Goal: Answer question/provide support

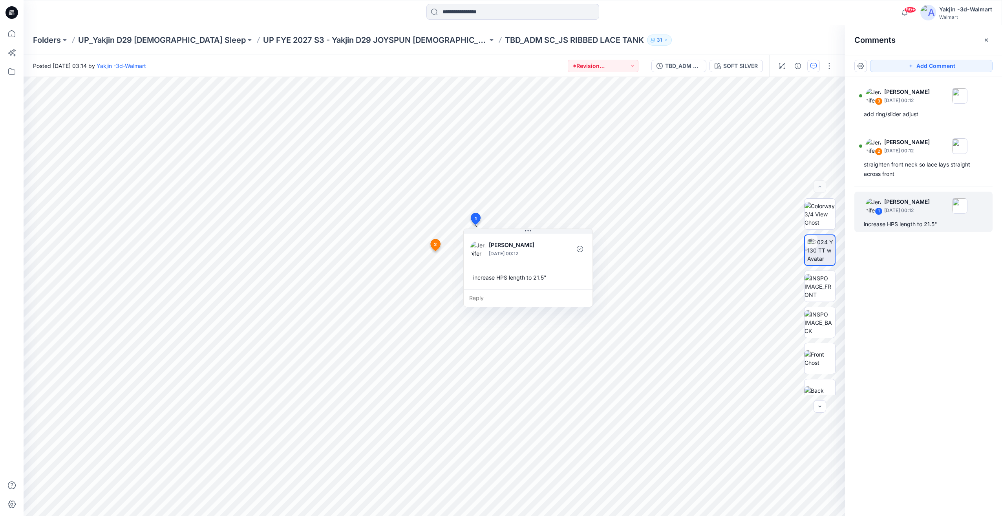
click at [931, 315] on div "3 [PERSON_NAME] [DATE] 00:12 add ring/slider adjust 2 [PERSON_NAME] [DATE] 00:1…" at bounding box center [923, 282] width 157 height 410
click at [910, 226] on div "increase HPS length to 21.5"" at bounding box center [923, 223] width 119 height 9
click at [822, 376] on img at bounding box center [820, 379] width 31 height 25
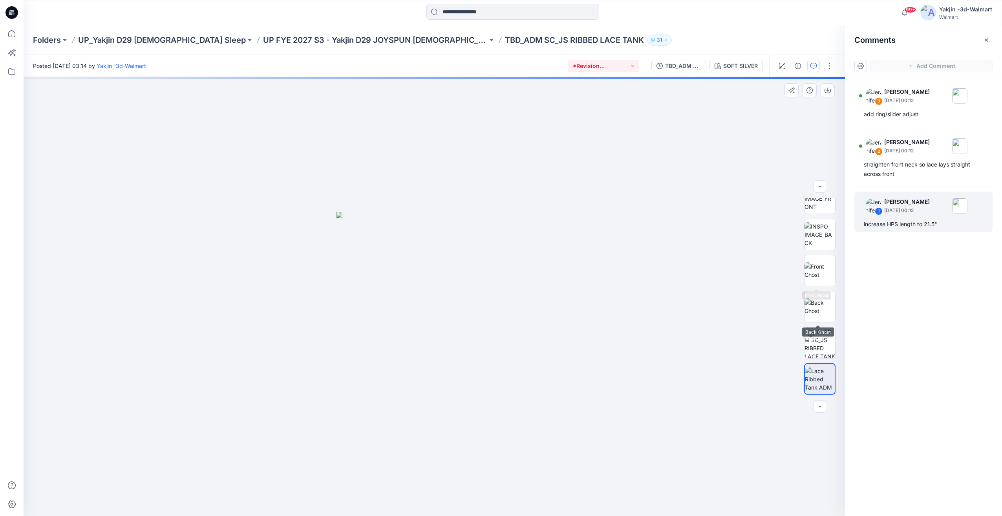
scroll to position [0, 0]
click at [827, 293] on img at bounding box center [820, 286] width 31 height 25
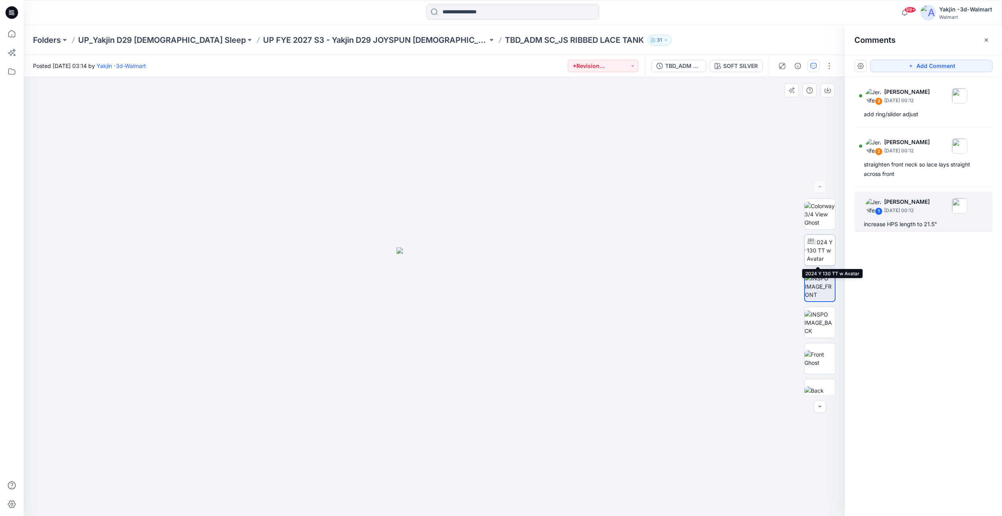
click at [822, 256] on img at bounding box center [821, 250] width 28 height 25
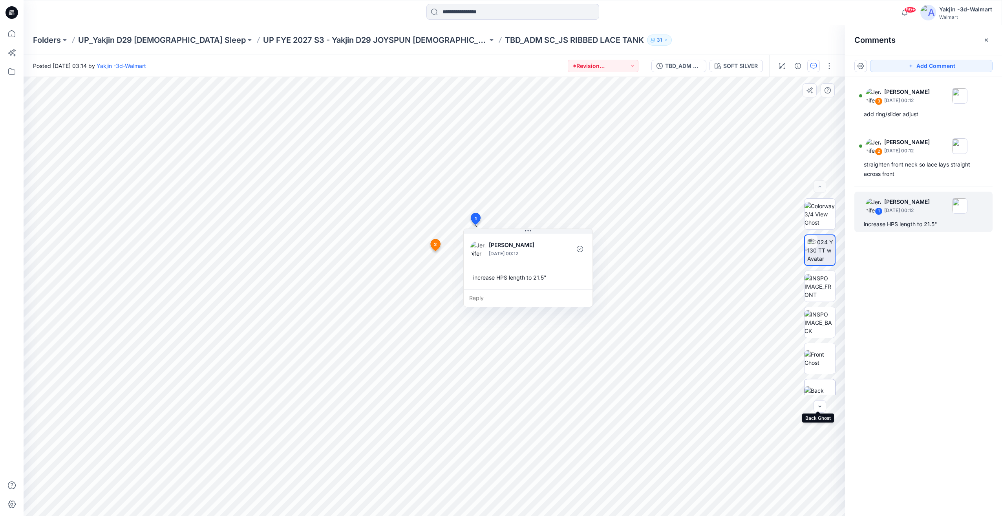
click at [820, 386] on img at bounding box center [820, 394] width 31 height 16
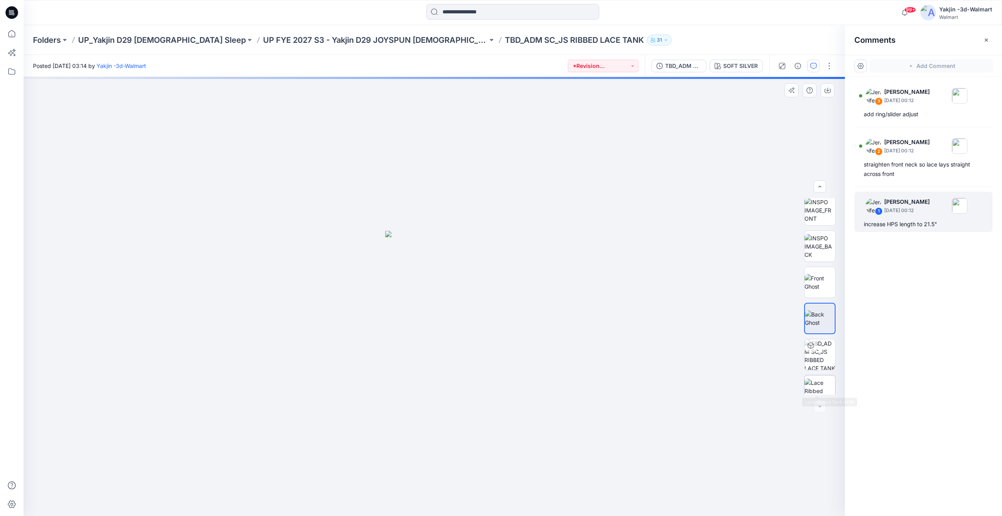
scroll to position [88, 0]
click at [823, 375] on img at bounding box center [820, 379] width 31 height 25
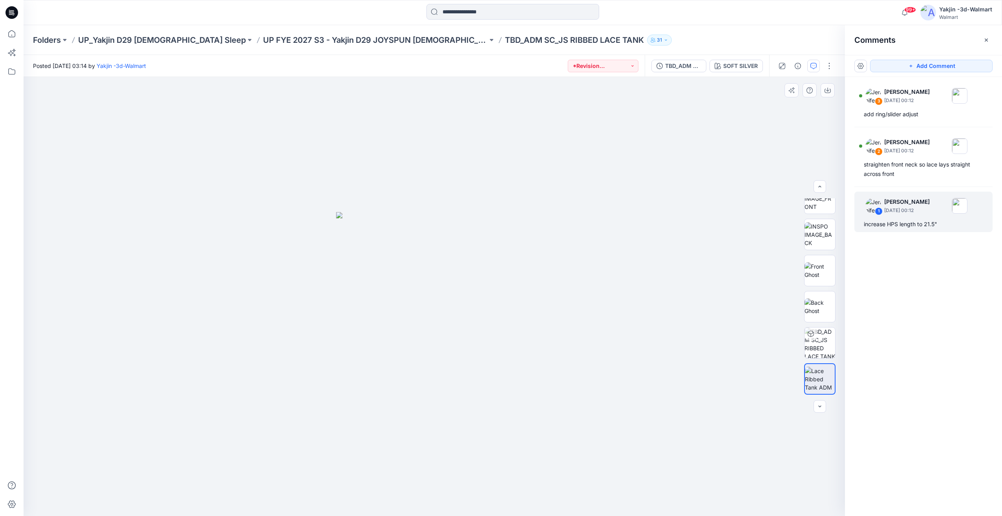
scroll to position [0, 0]
click at [827, 263] on img at bounding box center [821, 250] width 28 height 25
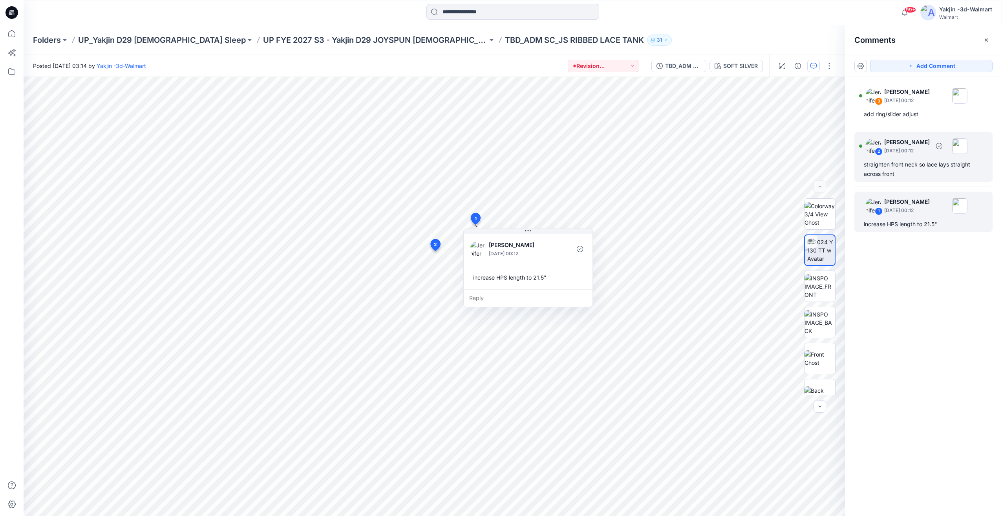
click at [927, 166] on div "straighten front neck so lace lays straight across front" at bounding box center [923, 169] width 119 height 19
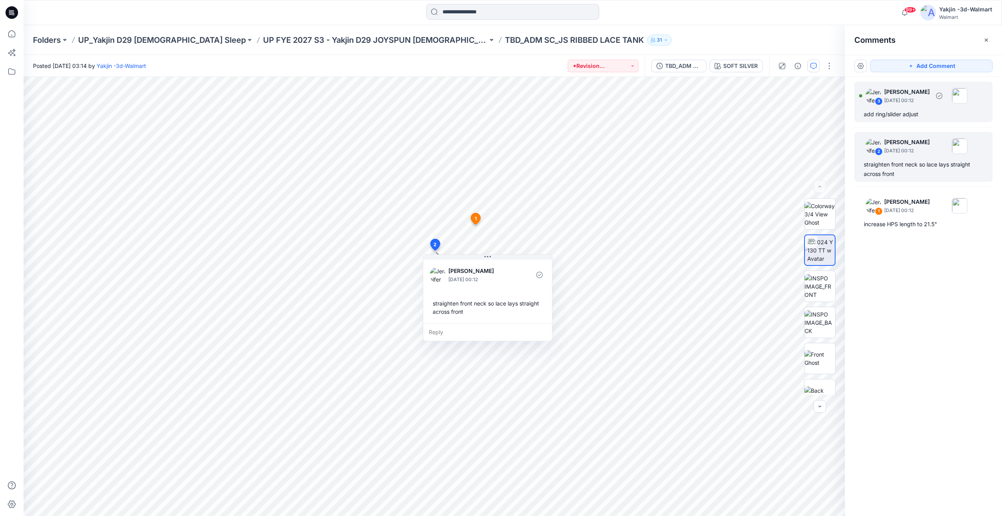
click at [907, 104] on div "3 [PERSON_NAME] [DATE] 00:12" at bounding box center [913, 96] width 108 height 22
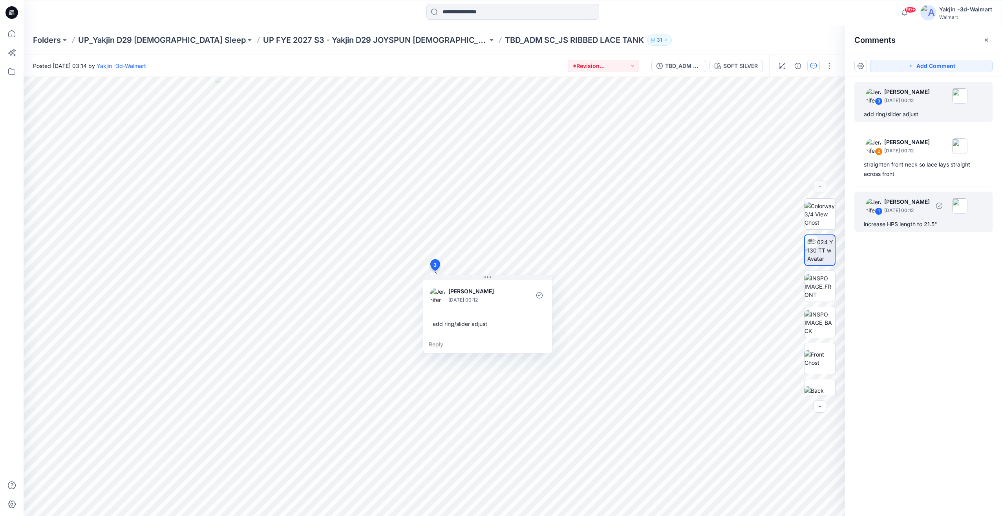
click at [920, 225] on div "increase HPS length to 21.5"" at bounding box center [923, 223] width 119 height 9
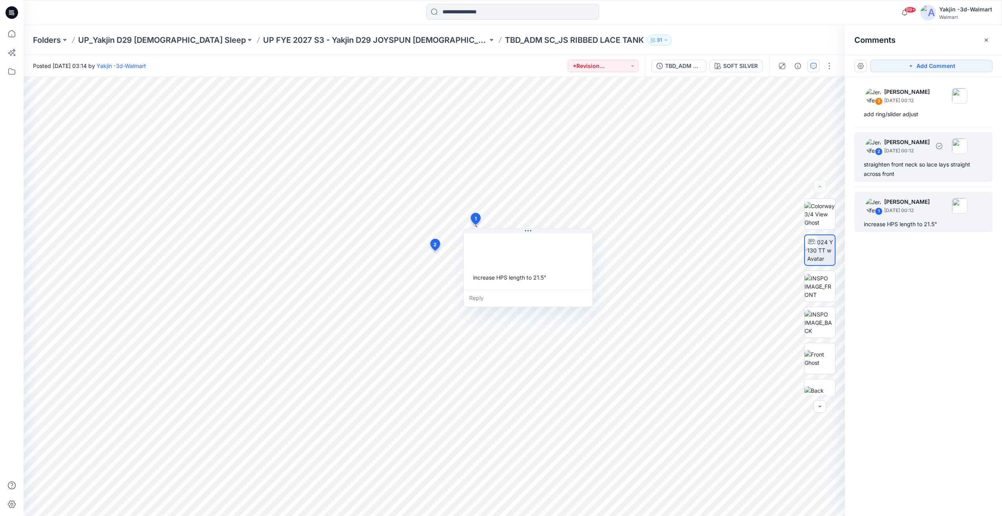
click at [917, 172] on div "straighten front neck so lace lays straight across front" at bounding box center [923, 169] width 119 height 19
